Goal: Task Accomplishment & Management: Manage account settings

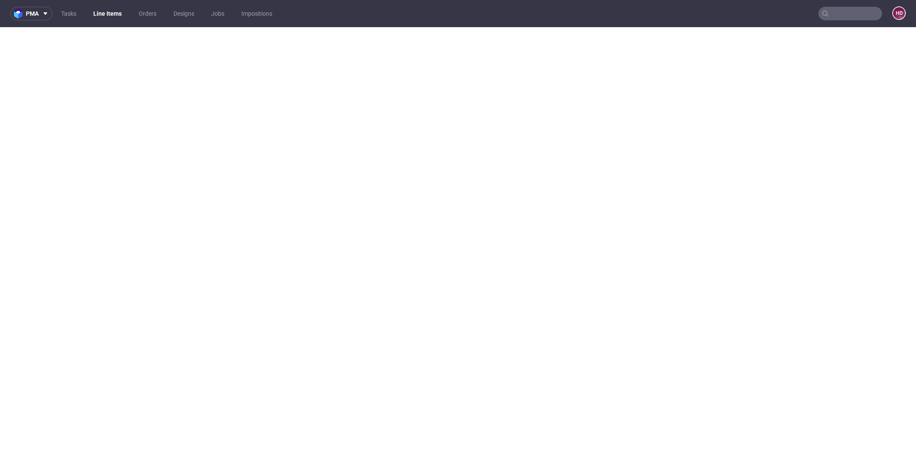
select select "dtp_in_process"
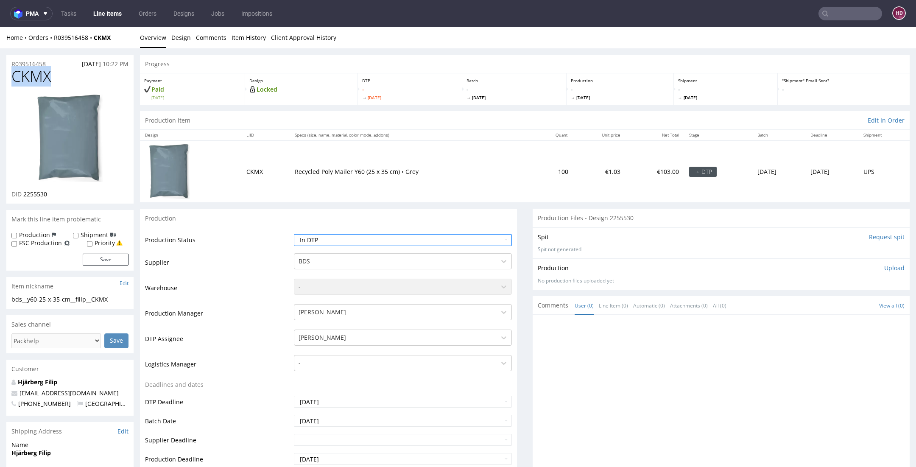
drag, startPoint x: 56, startPoint y: 76, endPoint x: -4, endPoint y: 76, distance: 59.4
copy span "CKMX"
drag, startPoint x: 48, startPoint y: 195, endPoint x: 24, endPoint y: 195, distance: 24.2
click at [24, 195] on div "DID 2255530" at bounding box center [69, 194] width 117 height 8
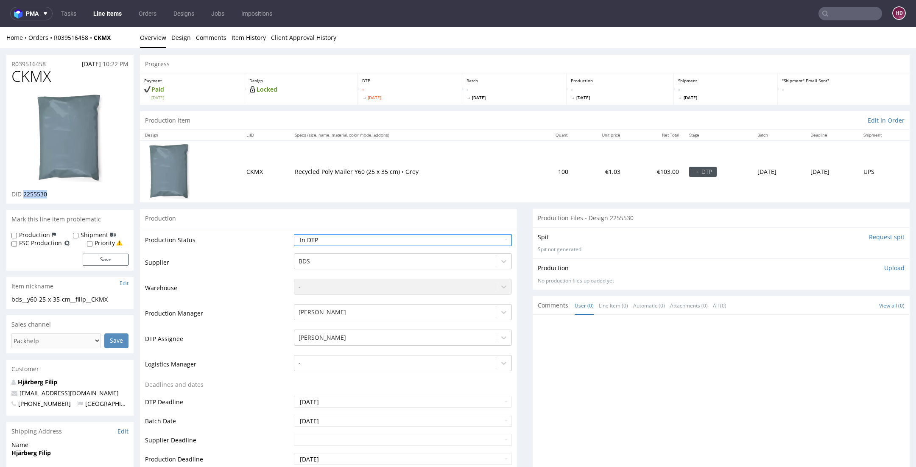
copy span "2255530"
drag, startPoint x: 113, startPoint y: 300, endPoint x: 6, endPoint y: 302, distance: 107.3
copy div "bds__y60-25-x-35-cm__filip__CKMX"
click at [50, 63] on div "R039516458 01.09.2025 10:22 PM" at bounding box center [69, 62] width 127 height 14
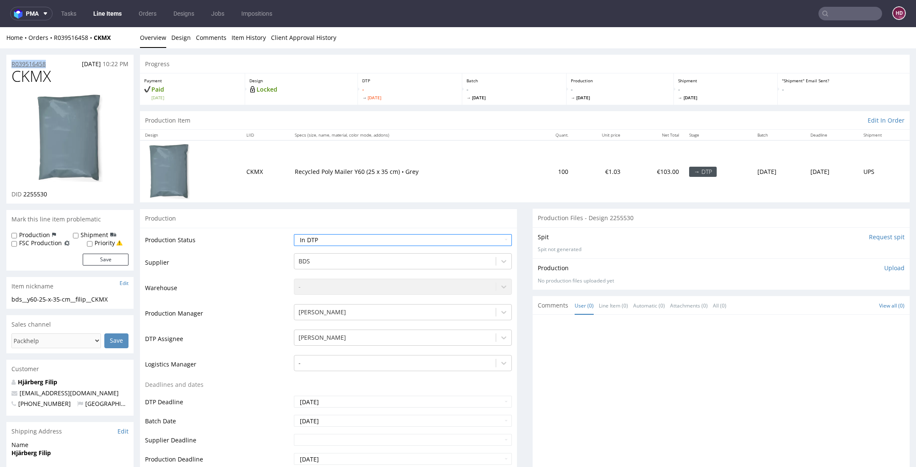
drag, startPoint x: 50, startPoint y: 63, endPoint x: 18, endPoint y: 65, distance: 32.7
click at [18, 65] on div "R039516458 01.09.2025 10:22 PM" at bounding box center [69, 62] width 127 height 14
copy p "R039516458"
drag, startPoint x: 49, startPoint y: 194, endPoint x: 25, endPoint y: 196, distance: 24.2
click at [25, 196] on div "DID 2255530" at bounding box center [69, 194] width 117 height 8
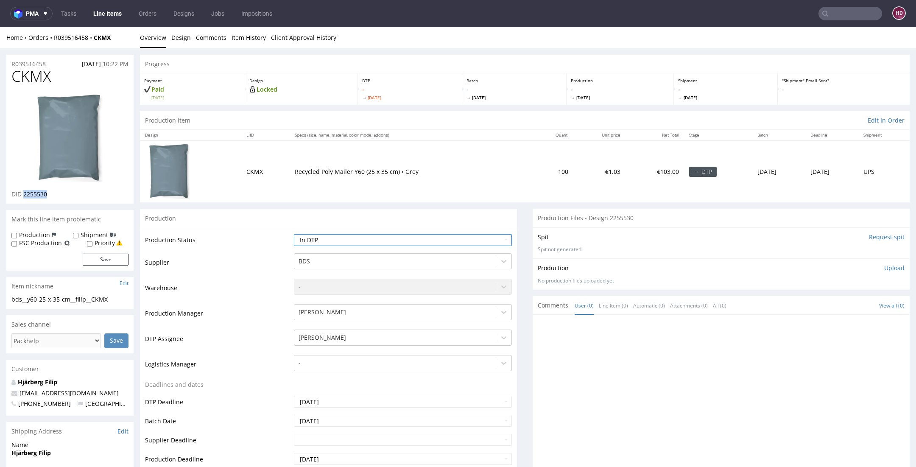
copy span "2255530"
click at [884, 269] on p "Upload" at bounding box center [894, 268] width 20 height 8
click at [831, 308] on div "Add files" at bounding box center [844, 307] width 42 height 13
type input "C:\fakepath\bds__y60-25-x-35-cm__filip__CKMX__d2255530__oR039516458.pdf"
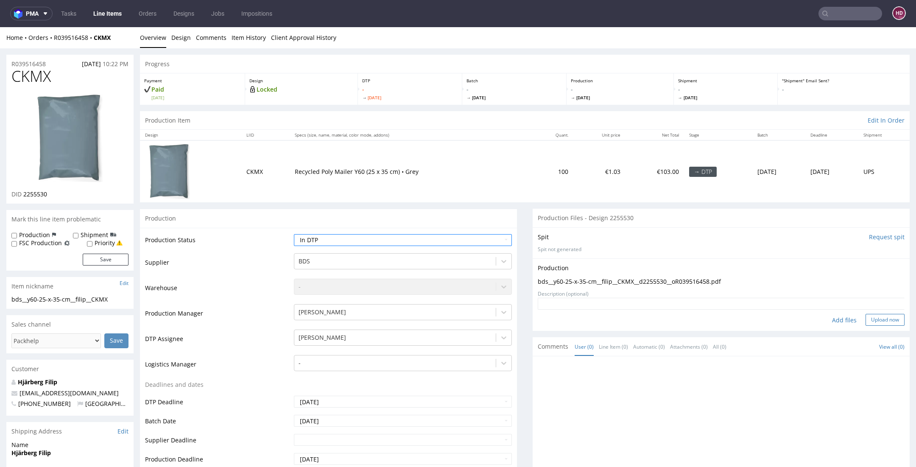
click at [870, 322] on button "Upload now" at bounding box center [885, 320] width 39 height 12
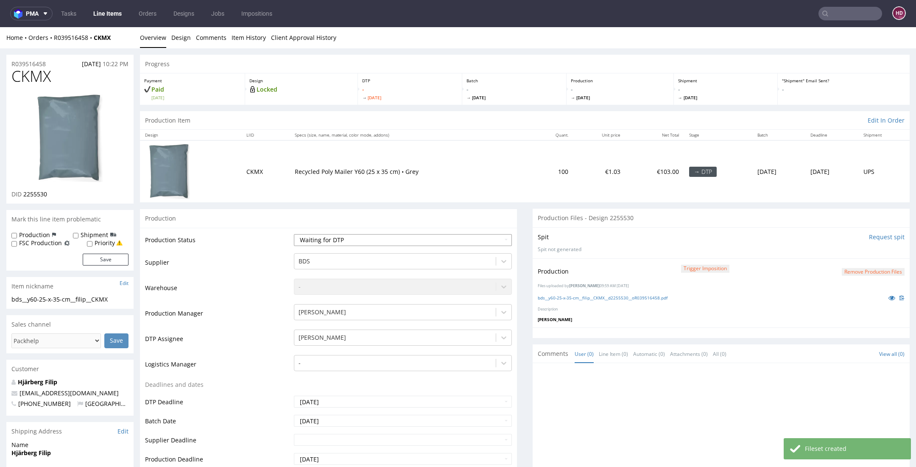
click at [332, 234] on select "Waiting for Artwork Waiting for Diecut Waiting for Mockup Waiting for DTP Waiti…" at bounding box center [403, 240] width 218 height 12
select select "dtp_ca_needed"
click at [294, 234] on select "Waiting for Artwork Waiting for Diecut Waiting for Mockup Waiting for DTP Waiti…" at bounding box center [403, 240] width 218 height 12
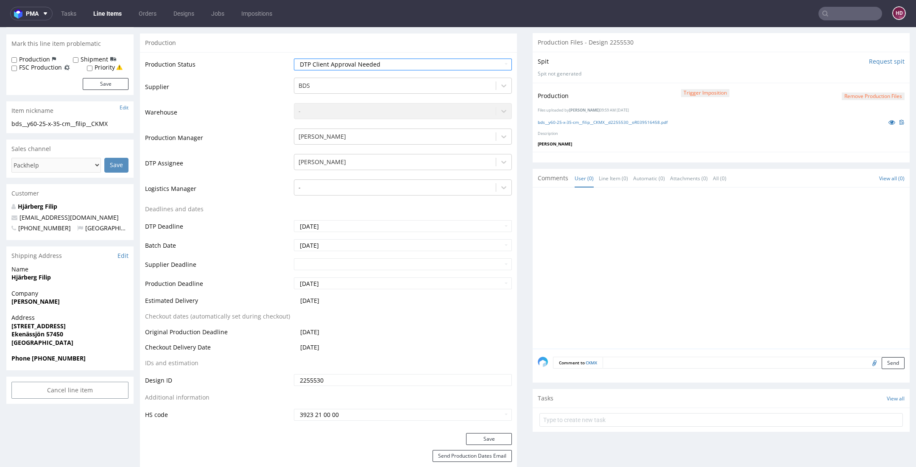
scroll to position [271, 0]
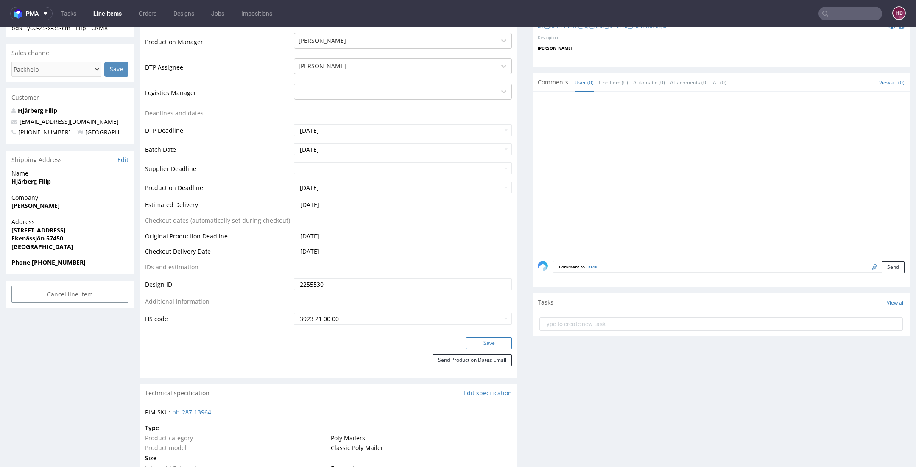
click at [475, 339] on button "Save" at bounding box center [489, 343] width 46 height 12
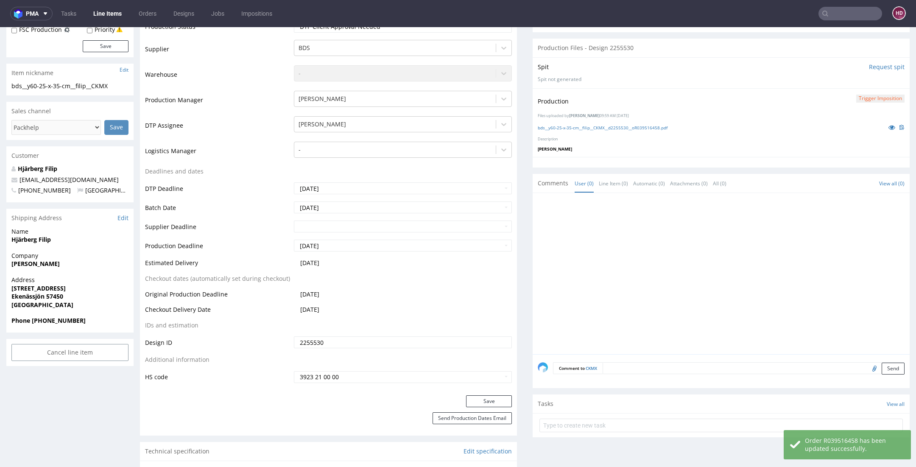
scroll to position [201, 0]
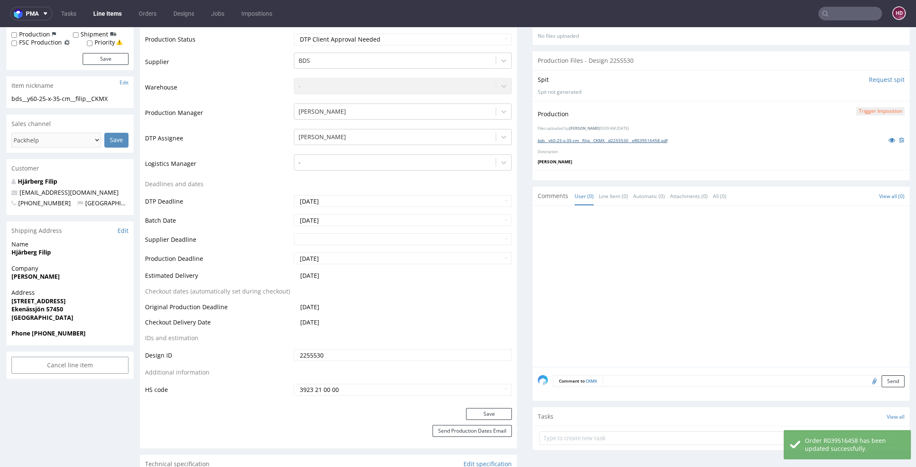
click at [581, 139] on link "bds__y60-25-x-35-cm__filip__CKMX__d2255530__oR039516458.pdf" at bounding box center [603, 140] width 130 height 6
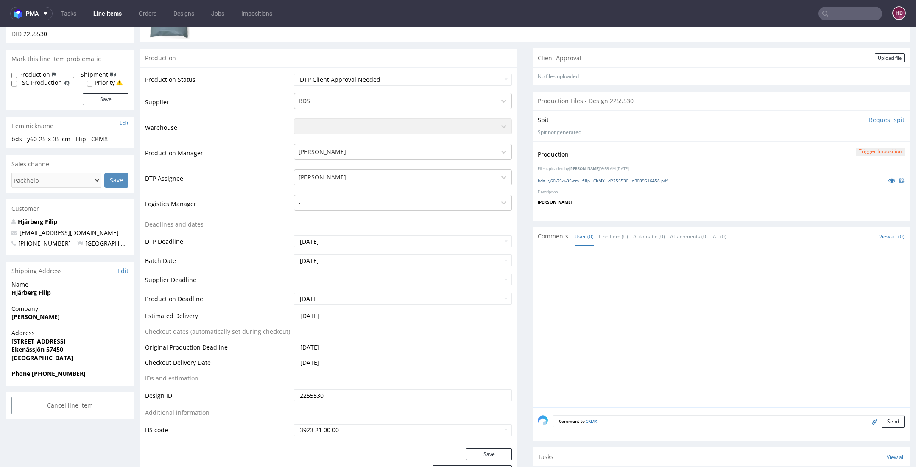
scroll to position [123, 0]
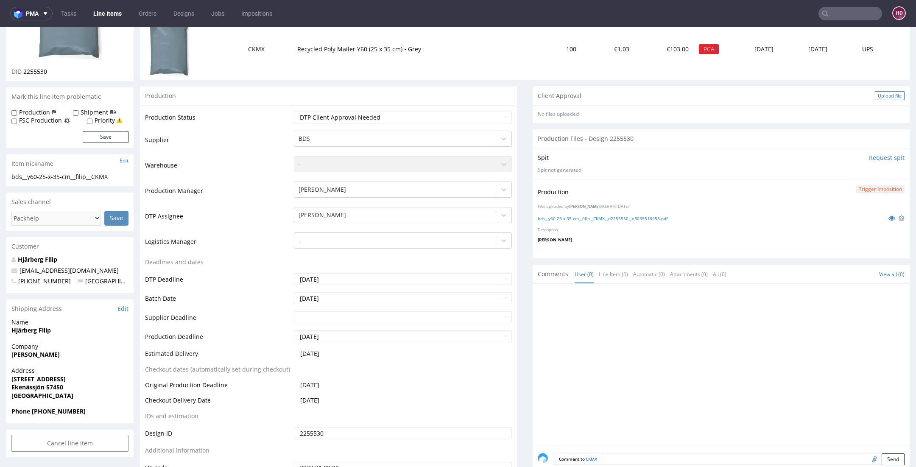
click at [882, 95] on div "Upload file" at bounding box center [890, 95] width 30 height 9
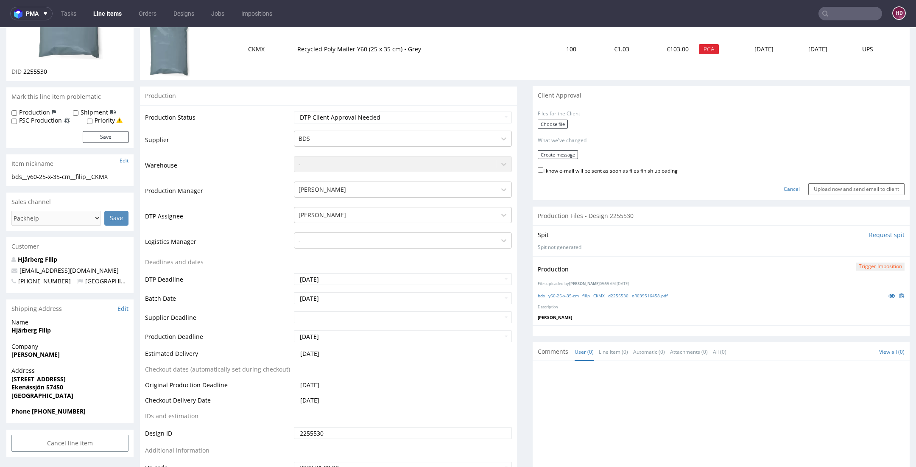
click at [533, 124] on div "No files uploaded Files for the Client Choose file What we've changed Create me…" at bounding box center [721, 152] width 377 height 95
click at [538, 123] on label "Choose file" at bounding box center [553, 124] width 30 height 9
click at [0, 27] on input "Choose file" at bounding box center [0, 27] width 0 height 0
click at [557, 150] on button "Create message" at bounding box center [558, 152] width 40 height 9
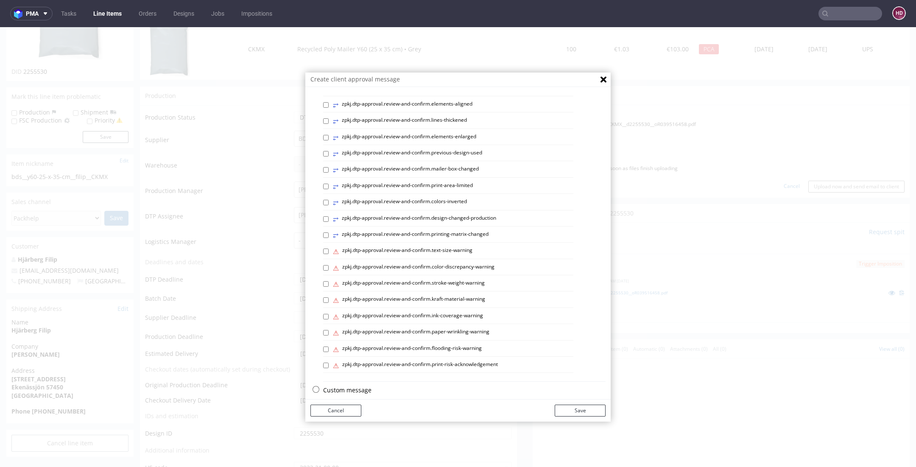
scroll to position [291, 0]
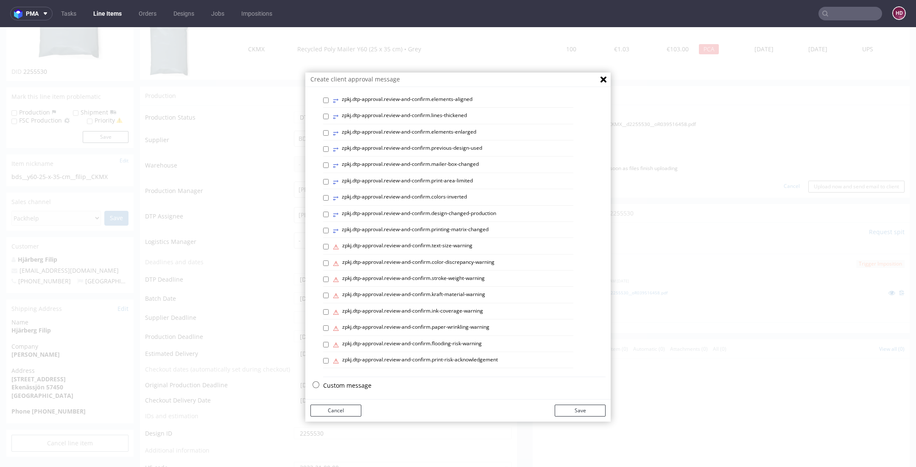
click at [352, 382] on p "Custom message" at bounding box center [464, 385] width 283 height 8
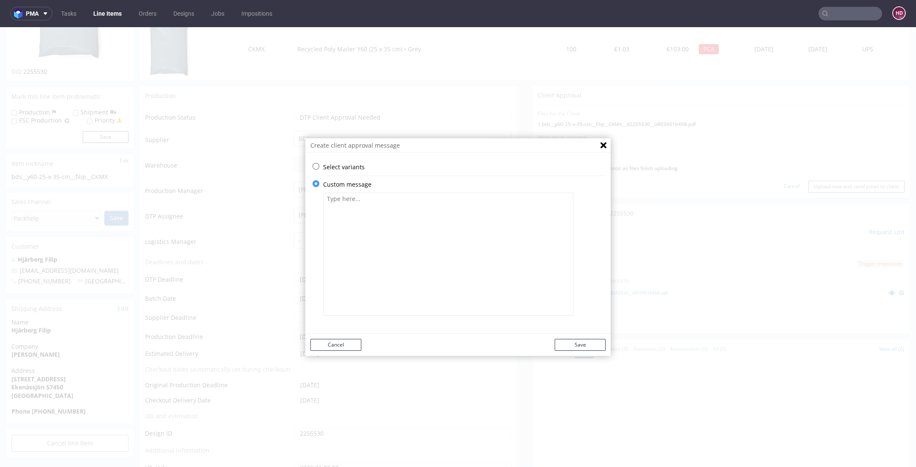
scroll to position [0, 0]
click at [403, 274] on textarea at bounding box center [448, 254] width 250 height 123
paste textarea "We have adjusted the design to fit the print area. If you are happy with it, pl…"
type textarea "We have adjusted the design to fit the print area. If you are happy with it, pl…"
click at [583, 347] on button "Save" at bounding box center [580, 345] width 51 height 12
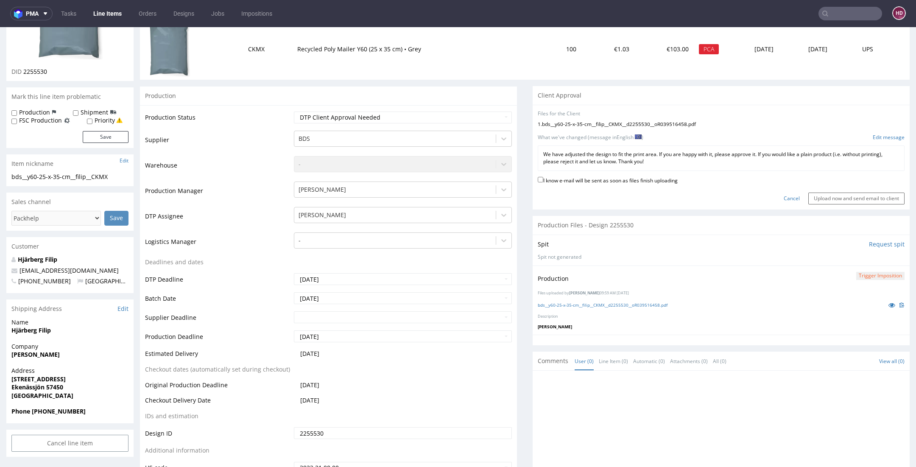
click at [561, 182] on label "I know e-mail will be sent as soon as files finish uploading" at bounding box center [608, 179] width 140 height 9
click at [543, 182] on input "I know e-mail will be sent as soon as files finish uploading" at bounding box center [541, 180] width 6 height 6
checkbox input "true"
click at [809, 194] on input "Upload now and send email to client" at bounding box center [857, 199] width 96 height 12
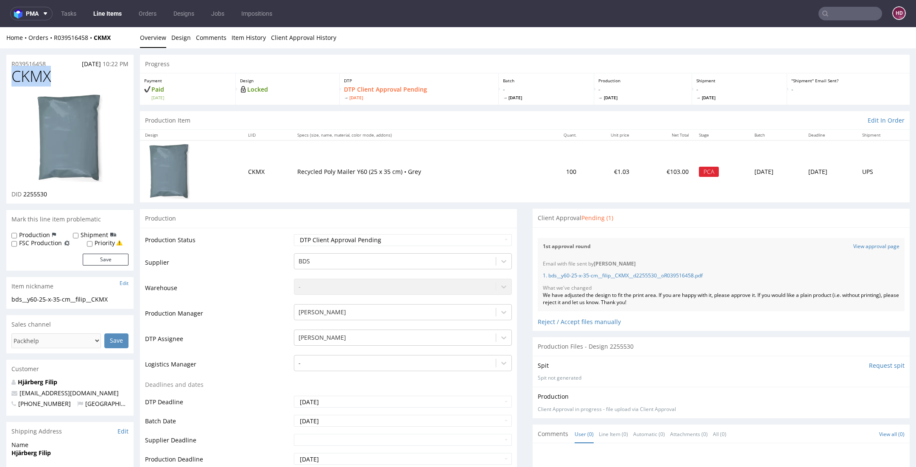
drag, startPoint x: -14, startPoint y: 75, endPoint x: -34, endPoint y: 75, distance: 19.5
copy span "CKMX"
click at [112, 11] on link "Line Items" at bounding box center [107, 14] width 39 height 14
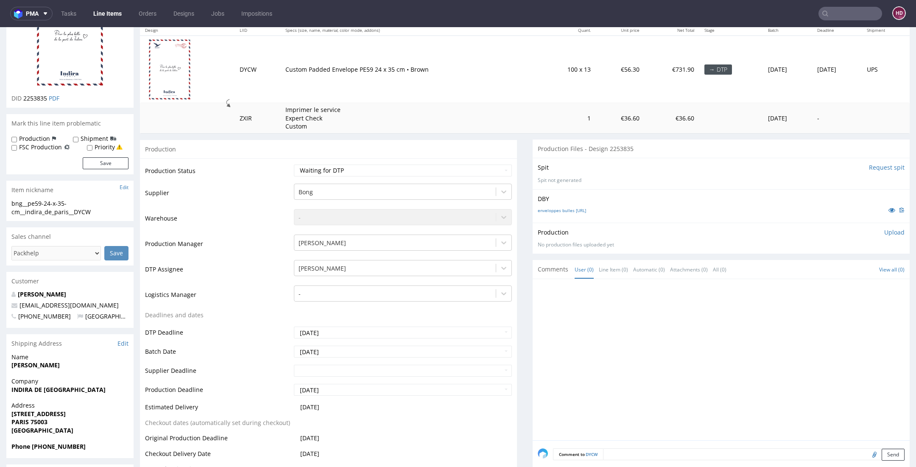
scroll to position [104, 0]
click at [110, 15] on link "Line Items" at bounding box center [107, 14] width 39 height 14
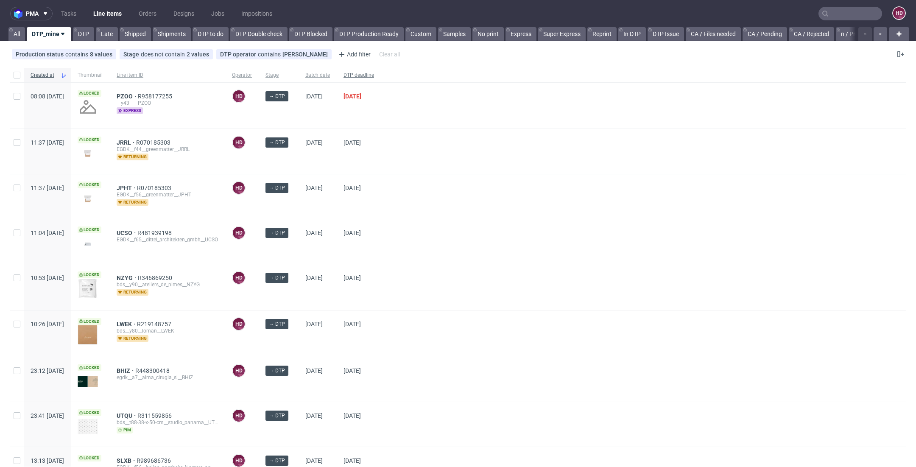
click at [374, 72] on span "DTP deadline" at bounding box center [359, 75] width 31 height 7
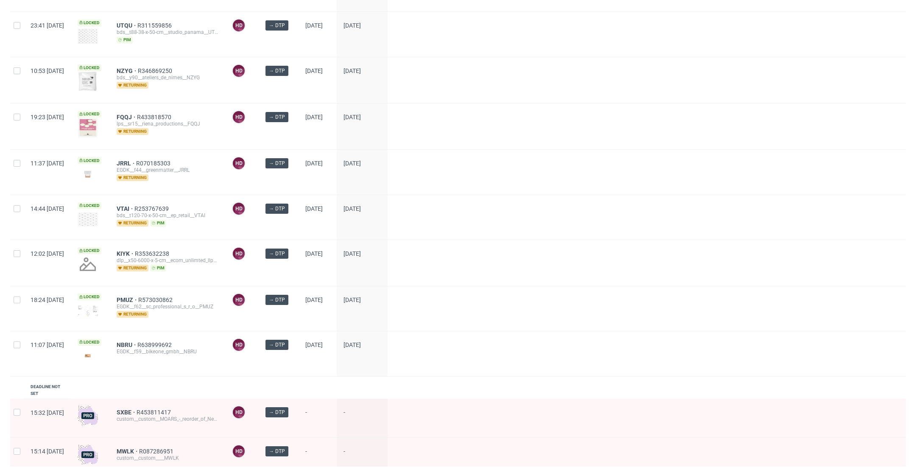
scroll to position [756, 0]
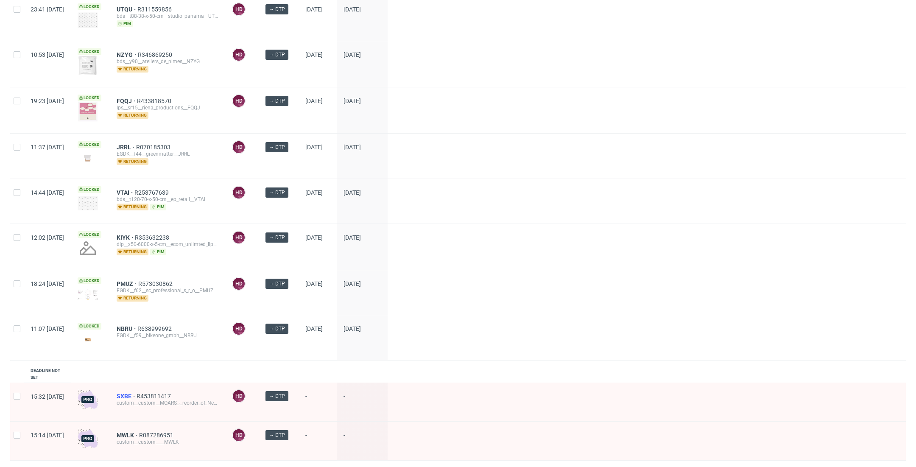
click at [137, 393] on span "SXBE" at bounding box center [127, 396] width 20 height 7
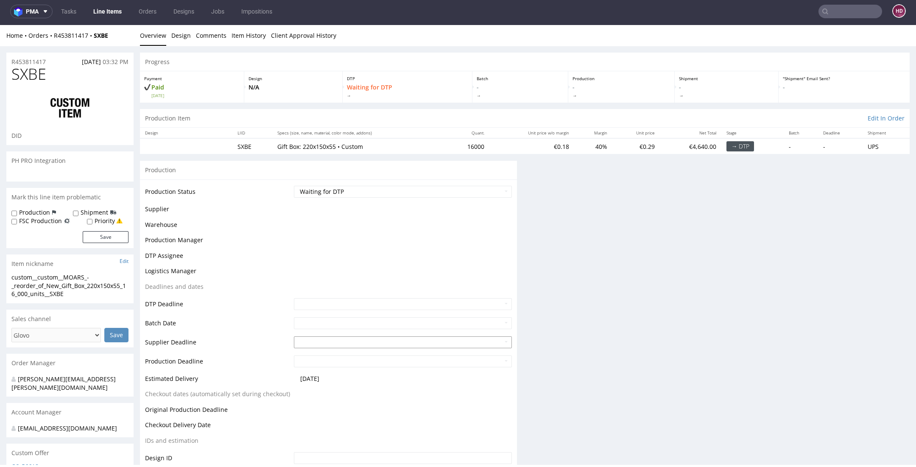
scroll to position [2, 0]
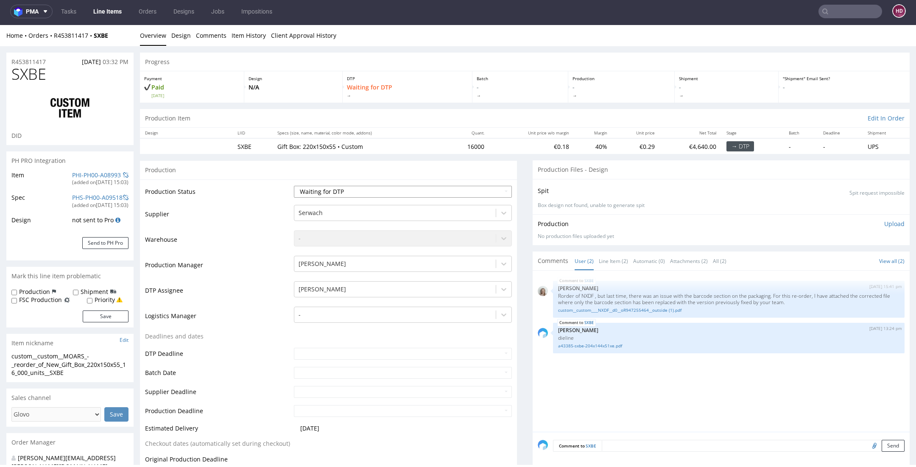
click at [351, 190] on select "Waiting for Artwork Waiting for Diecut Waiting for Mockup Waiting for DTP Waiti…" at bounding box center [403, 192] width 218 height 12
select select "dtp_in_process"
click at [294, 186] on select "Waiting for Artwork Waiting for Diecut Waiting for Mockup Waiting for DTP Waiti…" at bounding box center [403, 192] width 218 height 12
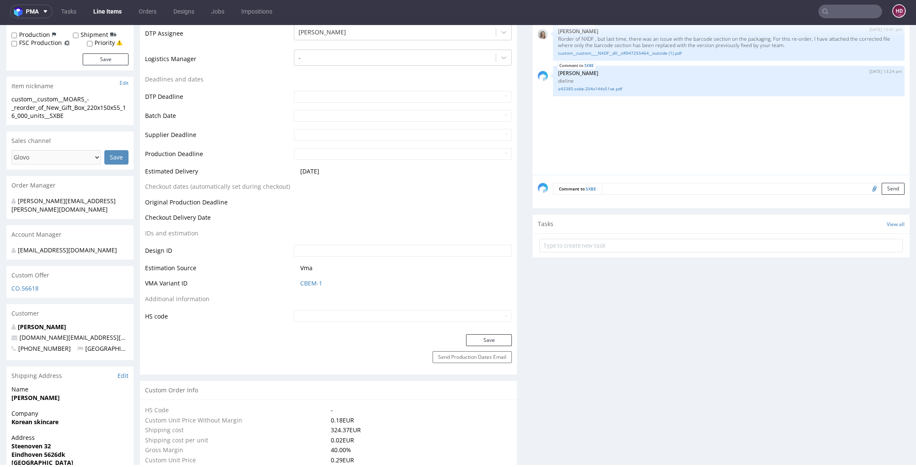
scroll to position [261, 0]
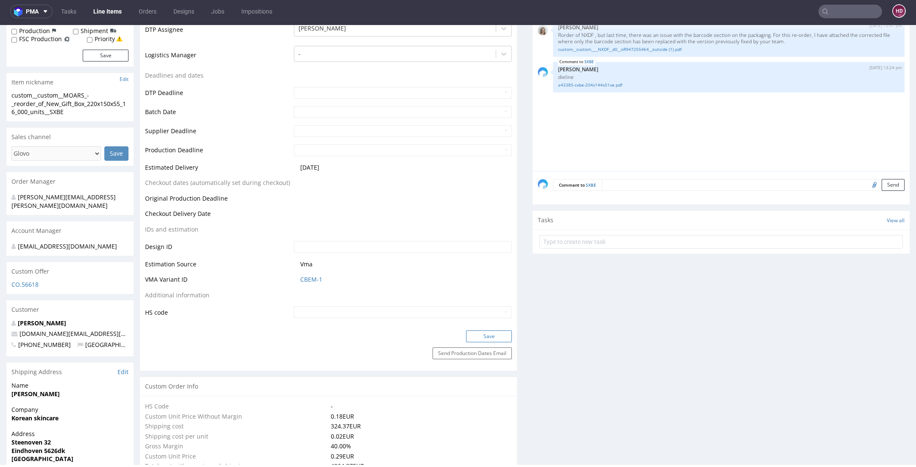
click at [466, 338] on button "Save" at bounding box center [489, 336] width 46 height 12
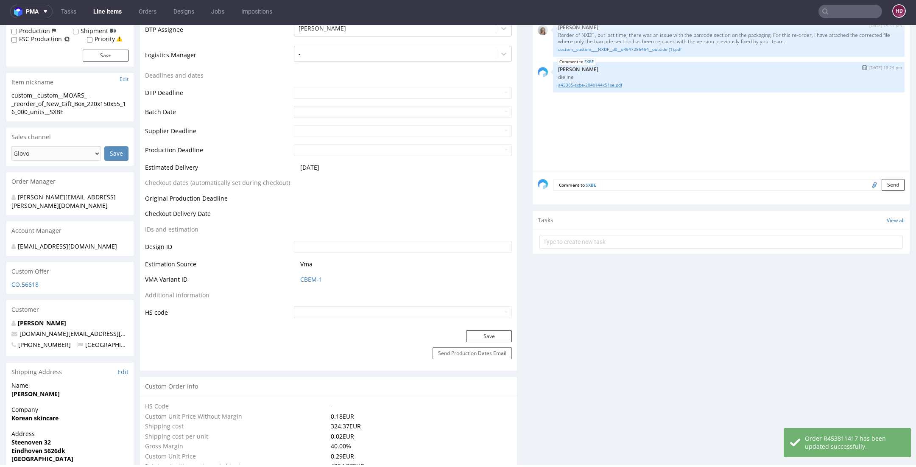
click at [578, 86] on link "a43385-sxbe-204x144x51xe.pdf" at bounding box center [728, 85] width 341 height 6
click at [596, 49] on link "custom__custom____NXDF__d0__oR947255464__outside (1).pdf" at bounding box center [728, 49] width 341 height 6
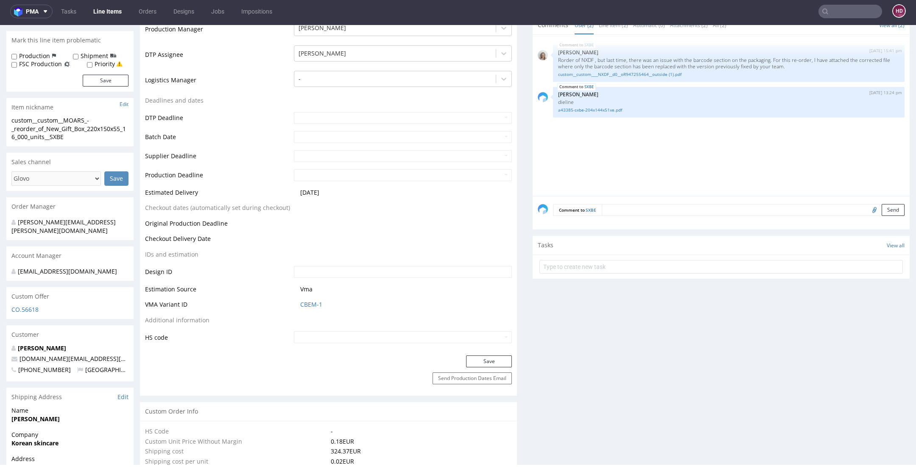
scroll to position [228, 0]
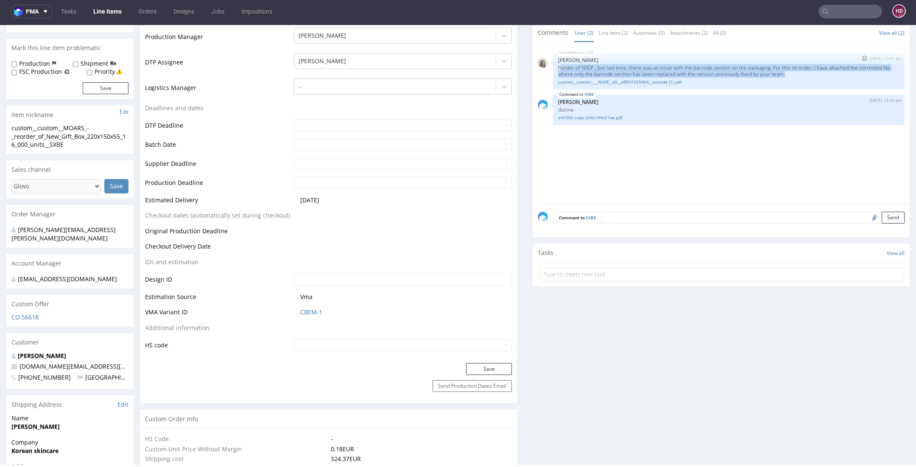
drag, startPoint x: 551, startPoint y: 66, endPoint x: 832, endPoint y: 73, distance: 280.5
click at [832, 73] on p "Rorder of NXDF , but last time, there was an issue with the barcode section on …" at bounding box center [728, 70] width 341 height 13
copy p "order of NXDF , but last time, there was an issue with the barcode section on t…"
click at [565, 115] on link "a43385-sxbe-204x144x51xe.pdf" at bounding box center [728, 118] width 341 height 6
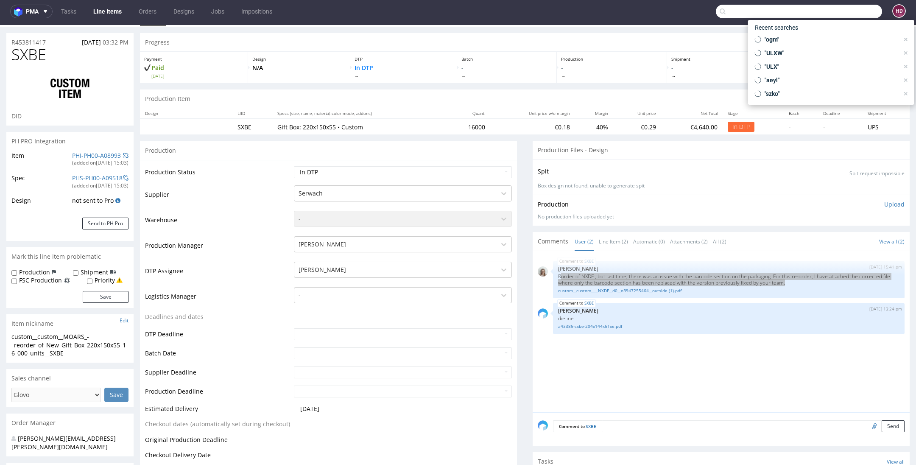
click at [828, 10] on input "text" at bounding box center [799, 12] width 166 height 14
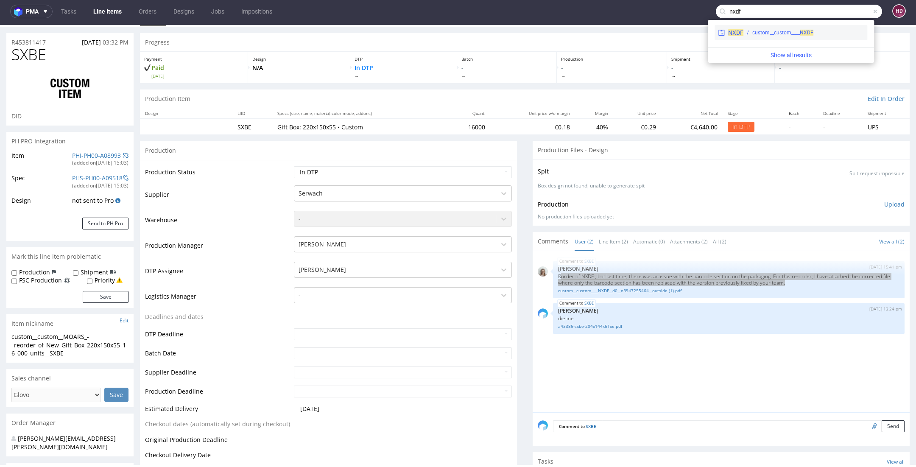
type input "nxdf"
click at [780, 30] on div "custom__custom____ NXDF" at bounding box center [783, 33] width 61 height 8
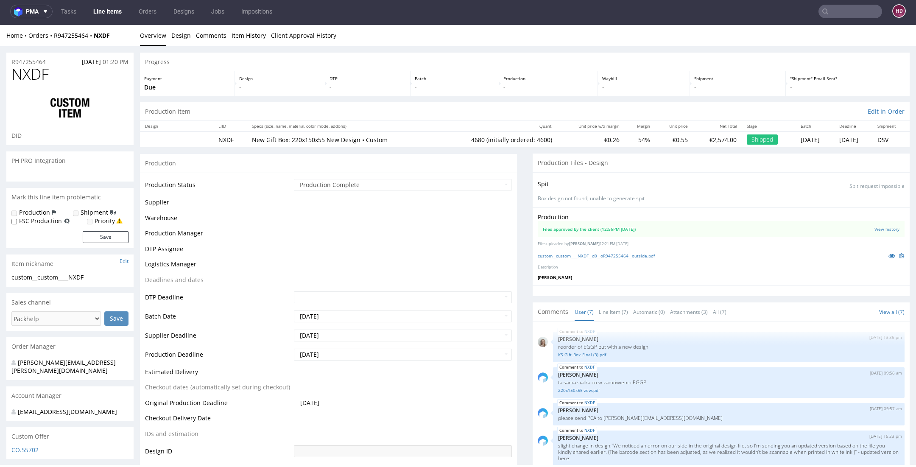
scroll to position [78, 0]
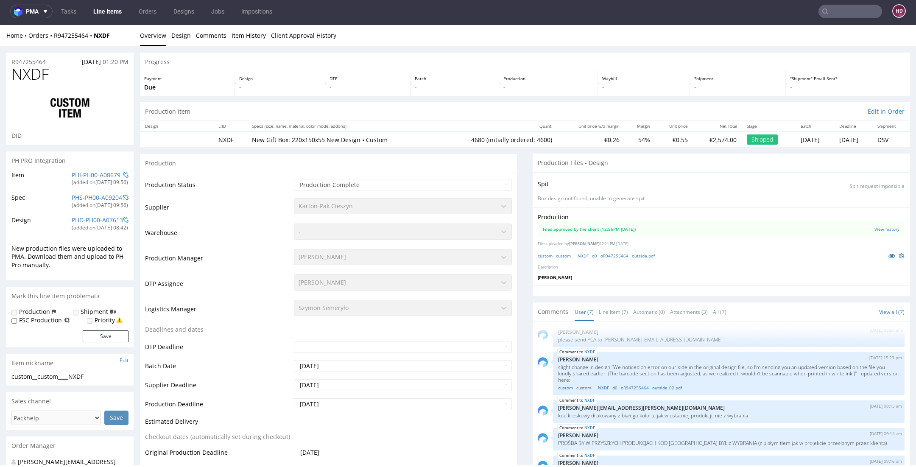
select select "in_progress"
click at [653, 255] on link "custom__custom____NXDF__d0__oR947255464__outside.pdf" at bounding box center [596, 256] width 117 height 6
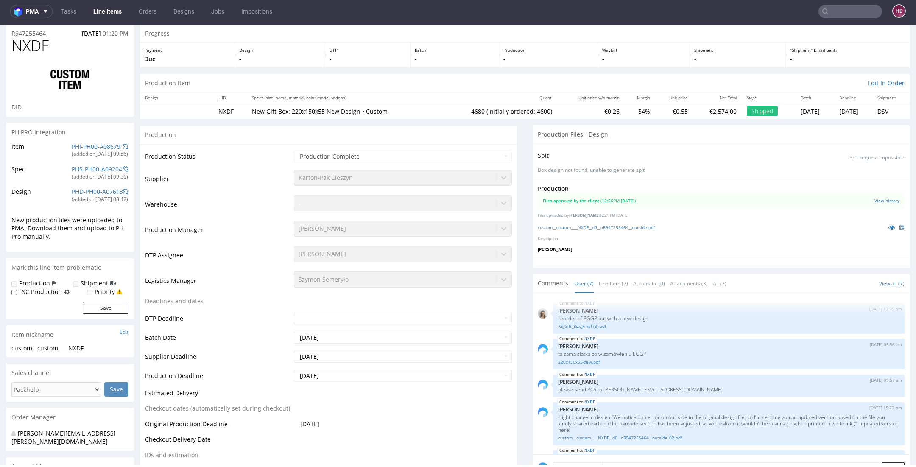
scroll to position [26, 0]
click at [593, 327] on link "KS_Gift_Box_Final (3).pdf" at bounding box center [728, 328] width 341 height 6
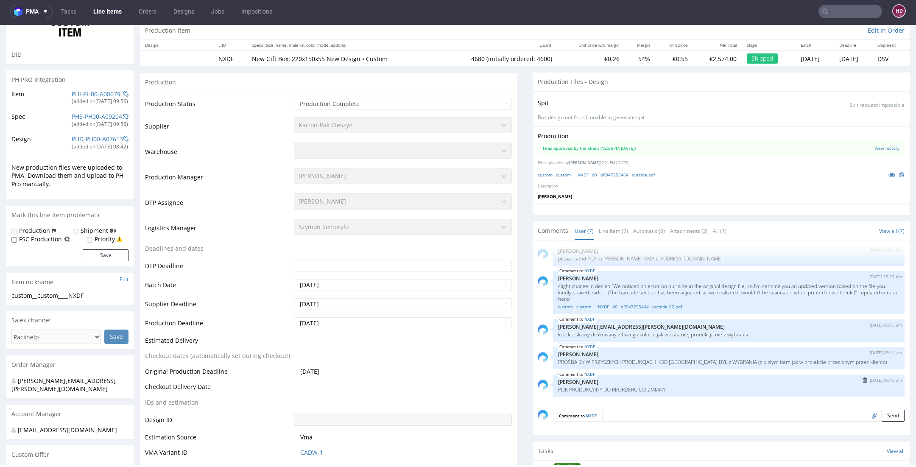
scroll to position [87, 0]
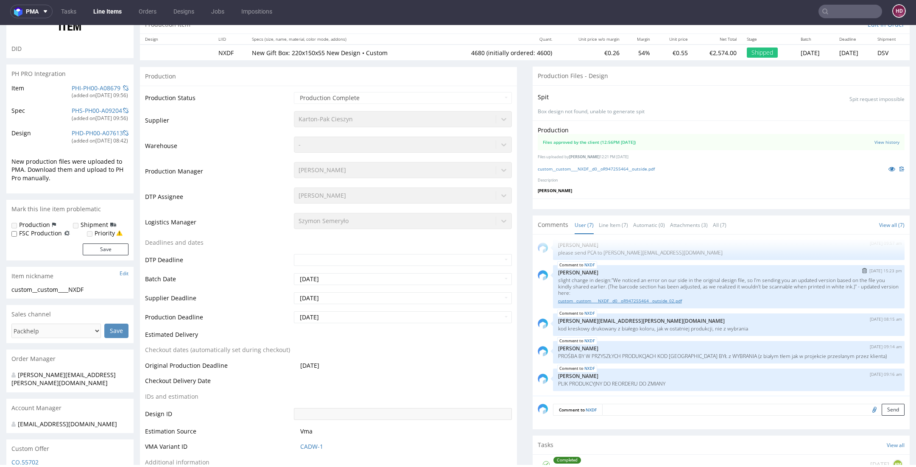
click at [655, 301] on link "custom__custom____NXDF__d0__oR947255464__outside_02.pdf" at bounding box center [728, 301] width 341 height 6
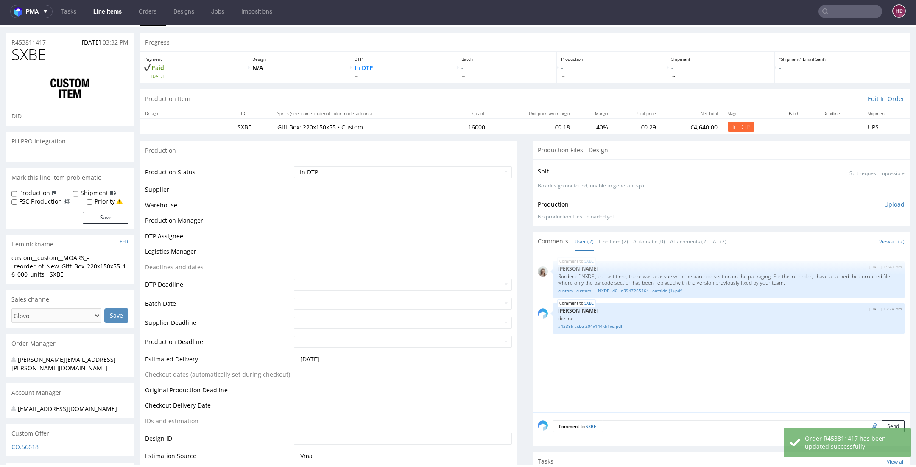
scroll to position [20, 0]
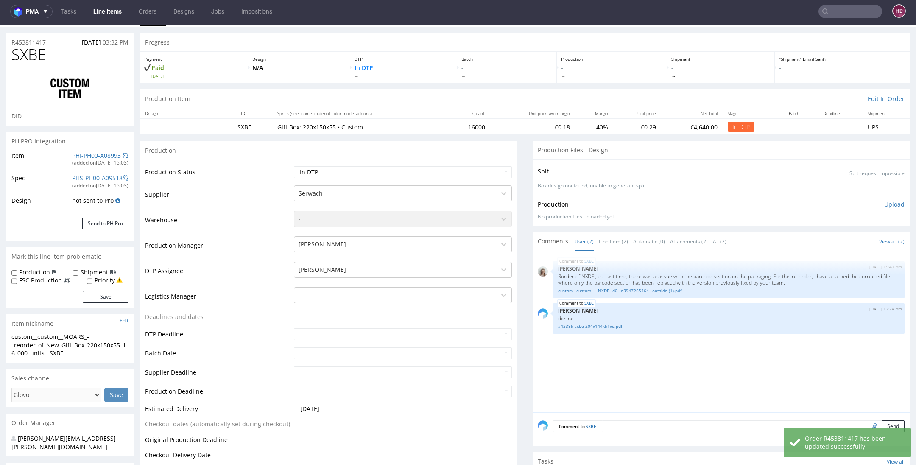
select select "in_progress"
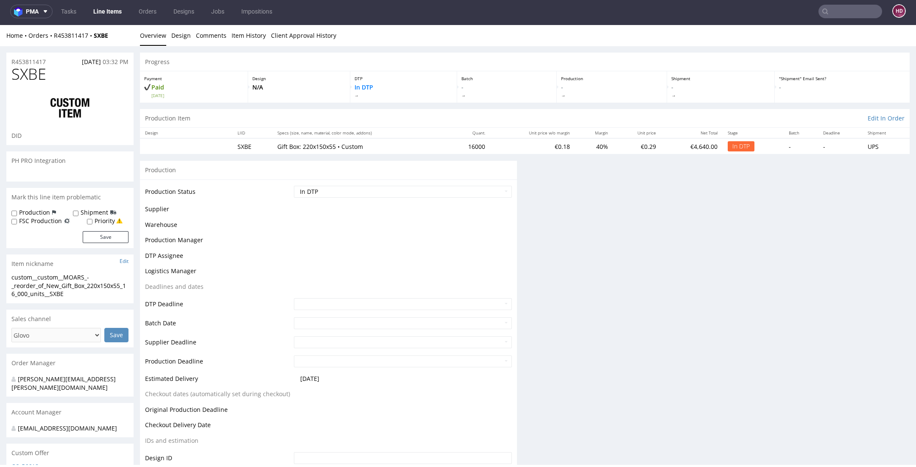
scroll to position [0, 0]
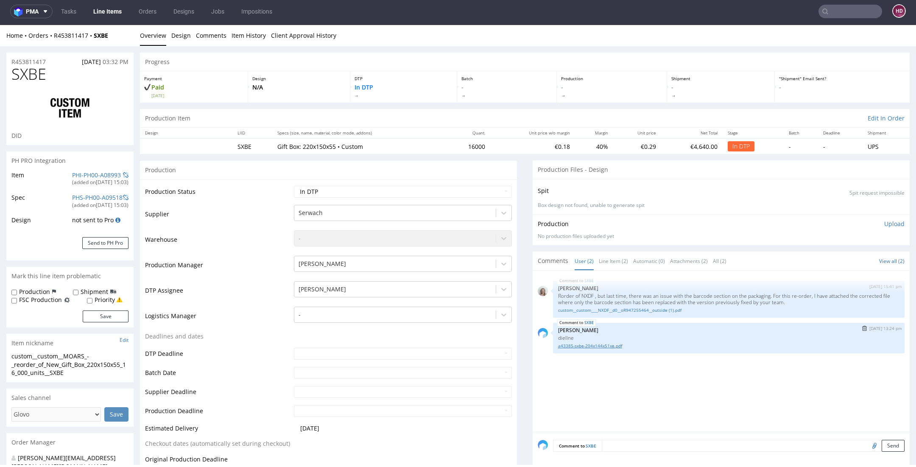
click at [568, 344] on link "a43385-sxbe-204x144x51xe.pdf" at bounding box center [728, 346] width 341 height 6
click at [597, 346] on link "a43385-sxbe-204x144x51xe.pdf" at bounding box center [728, 346] width 341 height 6
click at [563, 308] on link "custom__custom____NXDF__d0__oR947255464__outside (1).pdf" at bounding box center [728, 310] width 341 height 6
